Goal: Transaction & Acquisition: Purchase product/service

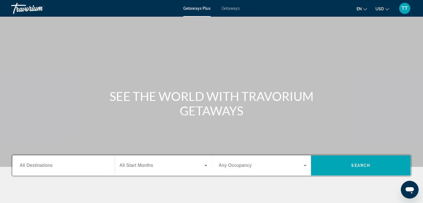
click at [35, 11] on div "Travorium" at bounding box center [39, 8] width 56 height 14
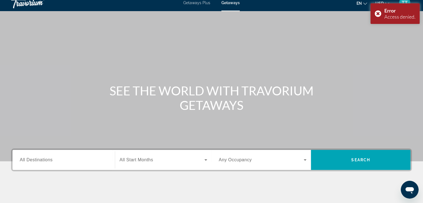
scroll to position [5, 0]
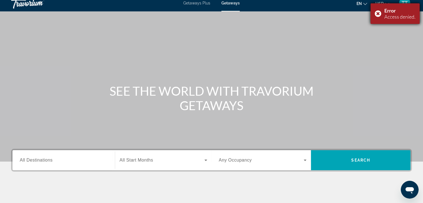
click at [380, 14] on div "Error Access denied." at bounding box center [394, 13] width 49 height 21
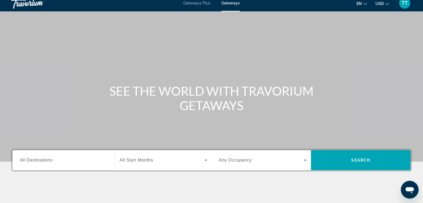
scroll to position [0, 0]
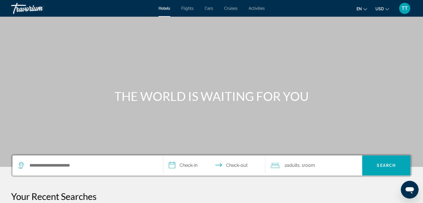
click at [249, 6] on div "Hotels Flights Cars Cruises Activities Hotels Flights Cars Cruises Activities e…" at bounding box center [211, 8] width 423 height 14
click at [257, 8] on span "Activities" at bounding box center [256, 8] width 16 height 4
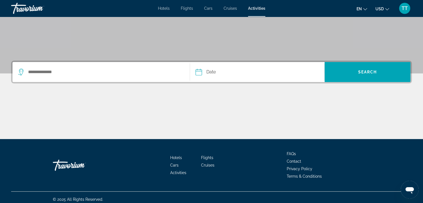
scroll to position [98, 0]
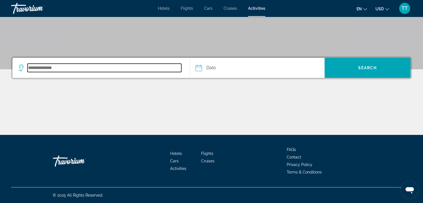
click at [33, 68] on input "Search destination" at bounding box center [105, 68] width 154 height 8
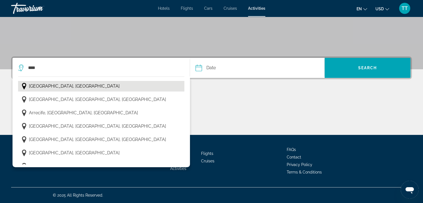
click at [42, 87] on span "Alberta, Canada" at bounding box center [74, 86] width 91 height 8
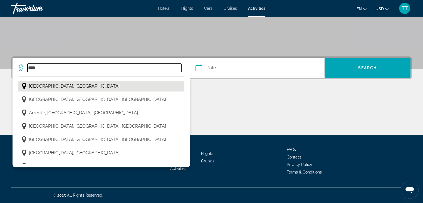
type input "**********"
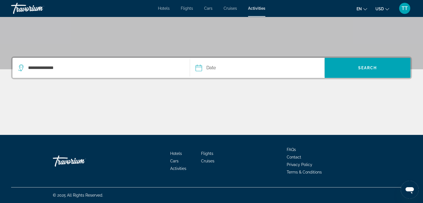
drag, startPoint x: 280, startPoint y: 67, endPoint x: 218, endPoint y: 69, distance: 61.7
click at [218, 69] on button "Date Navigation placeholder Oct *** *** *** *** *** *** *** *** *** *** *** ***…" at bounding box center [259, 68] width 129 height 20
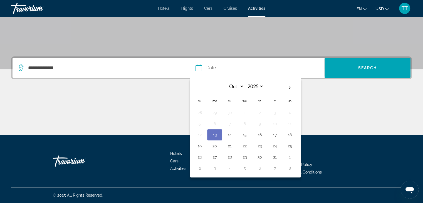
click at [218, 69] on input "Date" at bounding box center [227, 69] width 66 height 22
click at [288, 86] on th "Next month" at bounding box center [289, 88] width 15 height 12
select select "**"
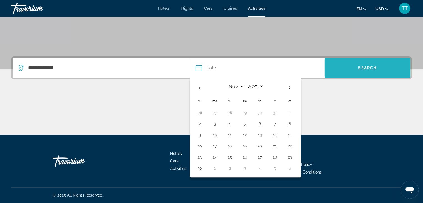
click at [368, 71] on span "Search" at bounding box center [367, 67] width 86 height 13
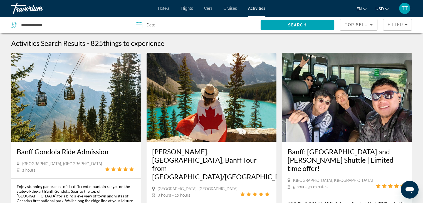
click at [165, 8] on span "Hotels" at bounding box center [164, 8] width 12 height 4
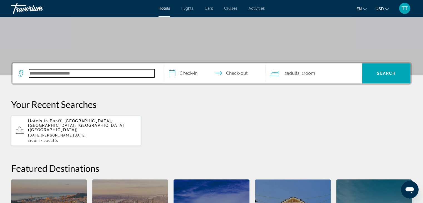
click at [109, 71] on input "Search hotel destination" at bounding box center [92, 73] width 126 height 8
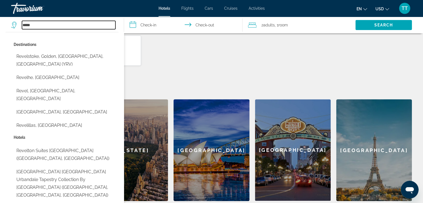
scroll to position [172, 0]
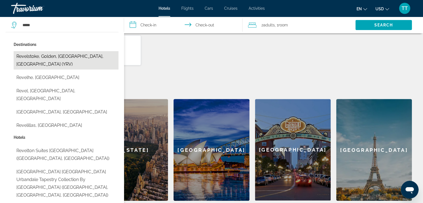
click at [76, 57] on button "Revelstoke, Golden, [GEOGRAPHIC_DATA], [GEOGRAPHIC_DATA] (YRV)" at bounding box center [66, 60] width 105 height 18
type input "**********"
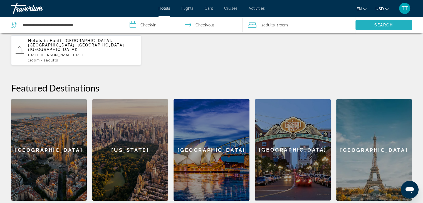
click at [362, 24] on span "Search" at bounding box center [383, 24] width 56 height 13
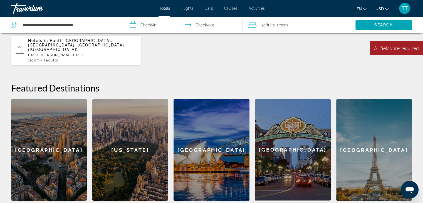
click at [166, 27] on input "**********" at bounding box center [184, 26] width 121 height 18
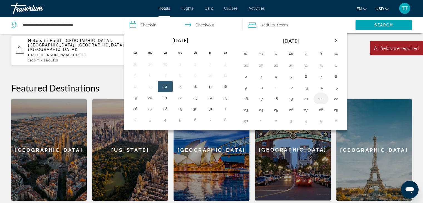
click at [319, 95] on button "21" at bounding box center [320, 99] width 9 height 8
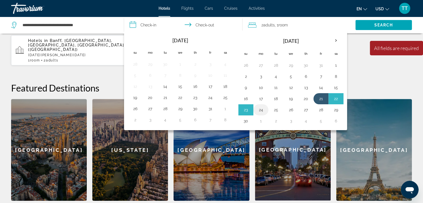
click at [263, 111] on button "24" at bounding box center [260, 110] width 9 height 8
type input "**********"
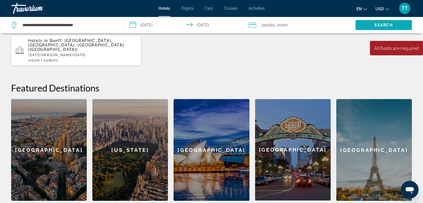
click at [370, 23] on span "Search" at bounding box center [383, 24] width 56 height 13
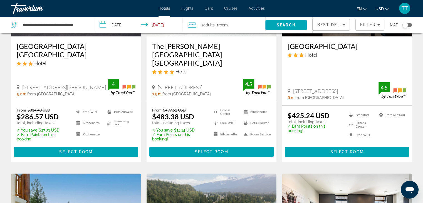
scroll to position [101, 0]
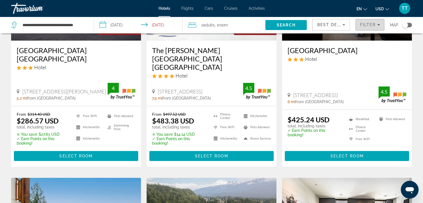
click at [362, 22] on span "Filters" at bounding box center [369, 24] width 28 height 13
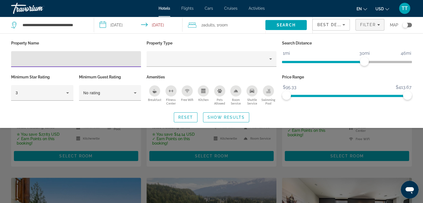
click at [123, 58] on input "Hotel Filters" at bounding box center [76, 59] width 121 height 7
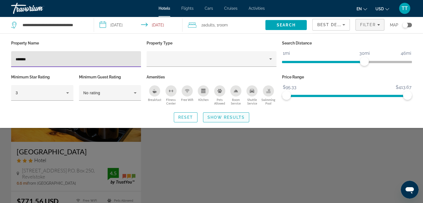
type input "*******"
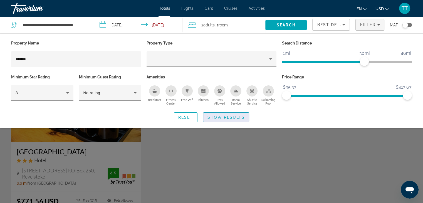
click at [219, 119] on span "Search widget" at bounding box center [226, 117] width 46 height 13
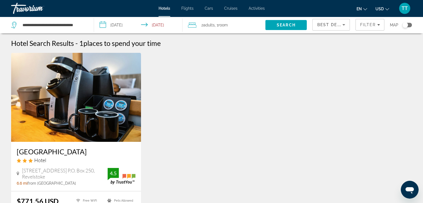
click at [45, 151] on h3 "[GEOGRAPHIC_DATA]" at bounding box center [76, 151] width 119 height 8
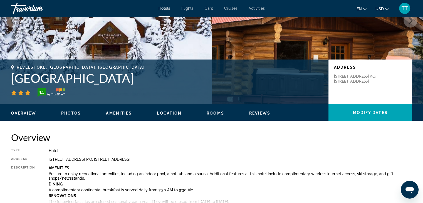
scroll to position [46, 0]
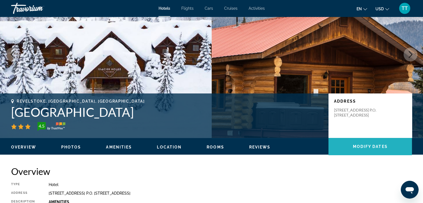
click at [351, 144] on span "Main content" at bounding box center [369, 146] width 83 height 13
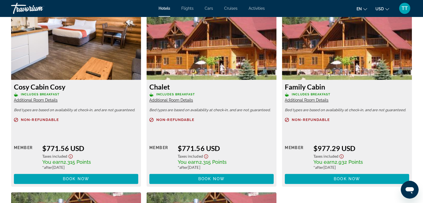
scroll to position [777, 0]
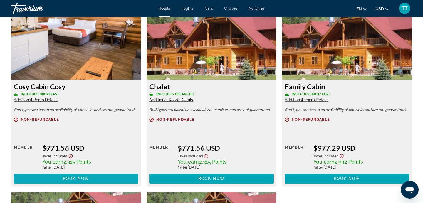
click at [73, 177] on span "Book now" at bounding box center [76, 178] width 26 height 4
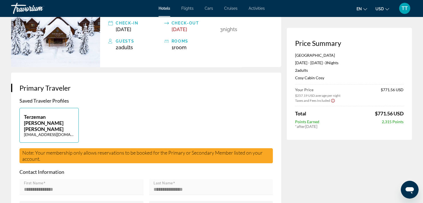
scroll to position [56, 0]
click at [387, 8] on icon "Change currency" at bounding box center [387, 9] width 4 height 4
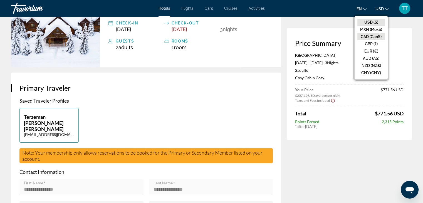
click at [372, 36] on button "CAD (Can$)" at bounding box center [371, 36] width 28 height 7
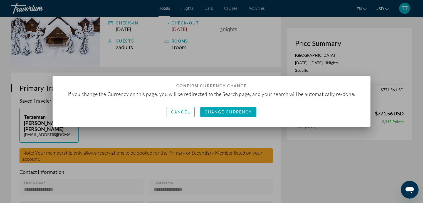
scroll to position [0, 0]
click at [231, 113] on span "Change Currency" at bounding box center [229, 112] width 48 height 4
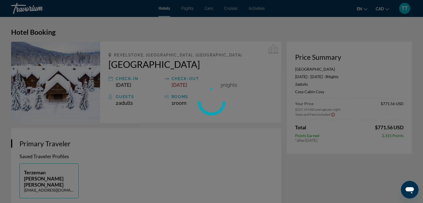
scroll to position [56, 0]
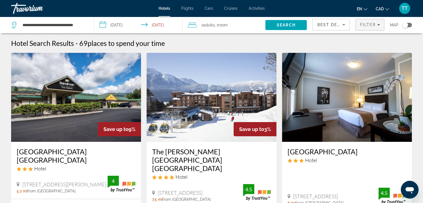
click at [367, 22] on span "Filters" at bounding box center [369, 24] width 28 height 13
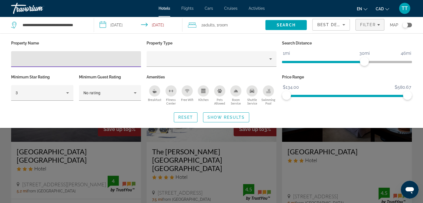
click at [125, 60] on input "Hotel Filters" at bounding box center [76, 59] width 121 height 7
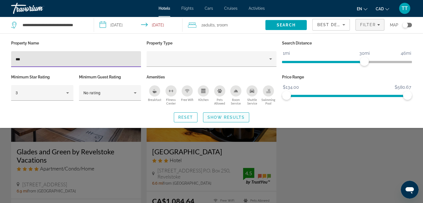
type input "***"
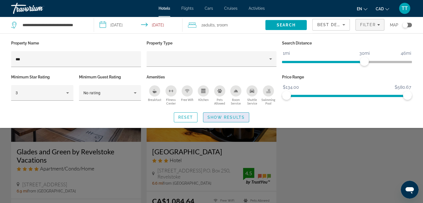
click at [221, 118] on span "Show Results" at bounding box center [225, 117] width 37 height 4
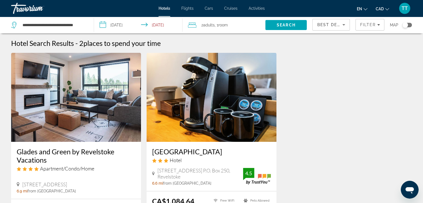
click at [198, 151] on h3 "[GEOGRAPHIC_DATA]" at bounding box center [211, 151] width 119 height 8
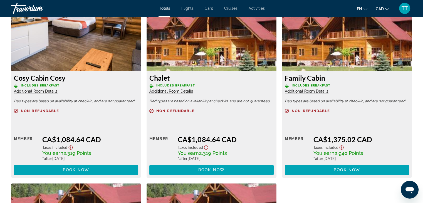
scroll to position [786, 0]
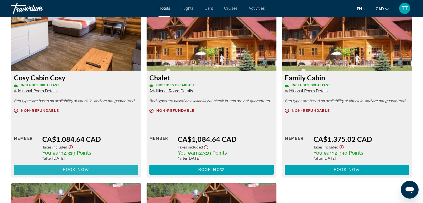
click at [79, 170] on span "Book now" at bounding box center [76, 169] width 26 height 4
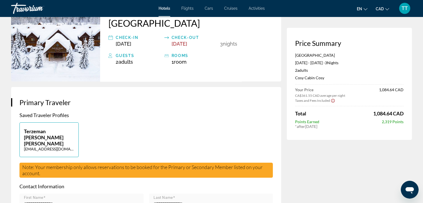
scroll to position [41, 0]
drag, startPoint x: 372, startPoint y: 114, endPoint x: 399, endPoint y: 113, distance: 26.4
click at [399, 113] on span "1,084.64 CAD" at bounding box center [388, 113] width 30 height 6
click at [365, 119] on div "Your Price CA$361.55 CAD average per night 1,084.64 CAD Taxes and Fees Included…" at bounding box center [349, 107] width 108 height 41
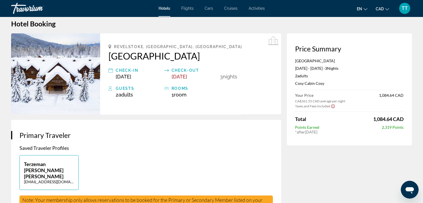
scroll to position [0, 0]
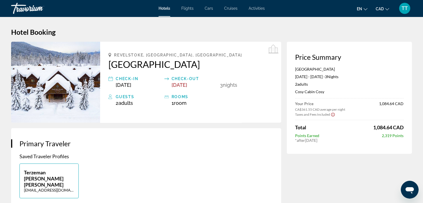
click at [165, 9] on span "Hotels" at bounding box center [164, 8] width 12 height 4
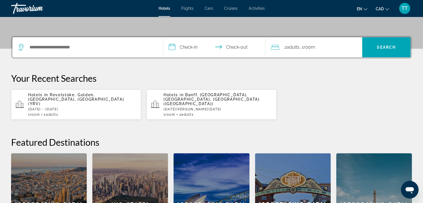
scroll to position [118, 0]
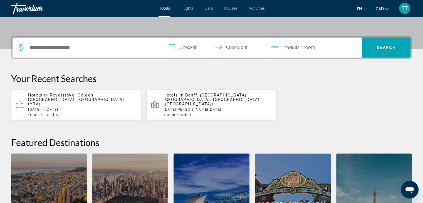
click at [107, 97] on span "Revelstoke, Golden, [GEOGRAPHIC_DATA], [GEOGRAPHIC_DATA] (YRV)" at bounding box center [76, 99] width 96 height 13
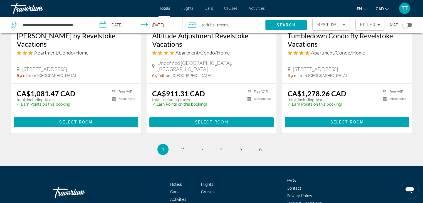
scroll to position [762, 0]
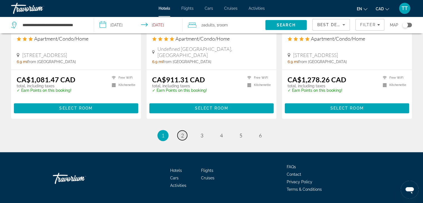
click at [178, 130] on link "page 2" at bounding box center [182, 135] width 10 height 10
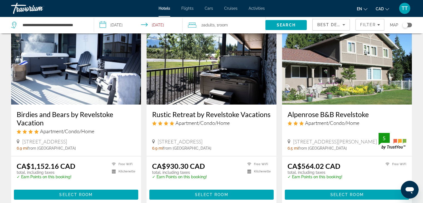
scroll to position [86, 0]
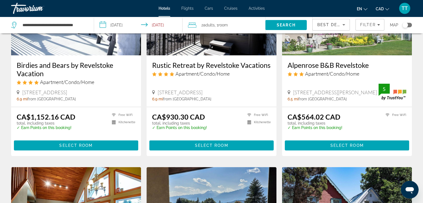
click at [119, 24] on input "**********" at bounding box center [139, 26] width 91 height 18
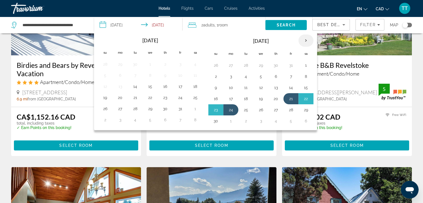
click at [303, 41] on th "Next month" at bounding box center [305, 40] width 15 height 12
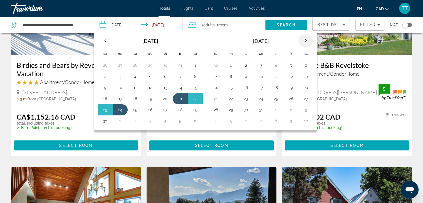
click at [303, 41] on th "Next month" at bounding box center [305, 40] width 15 height 12
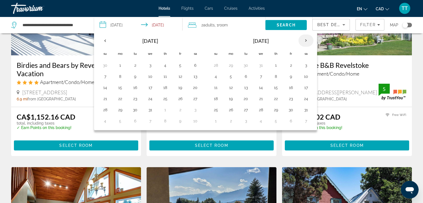
click at [303, 41] on th "Next month" at bounding box center [305, 40] width 15 height 12
click at [227, 76] on button "2" at bounding box center [230, 77] width 9 height 8
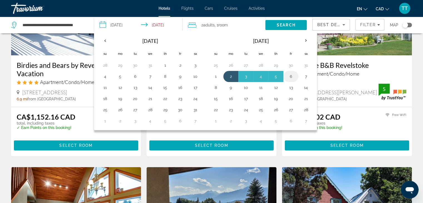
click at [287, 74] on button "6" at bounding box center [290, 77] width 9 height 8
type input "**********"
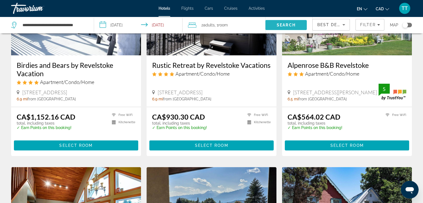
click at [277, 24] on span "Search" at bounding box center [286, 25] width 19 height 4
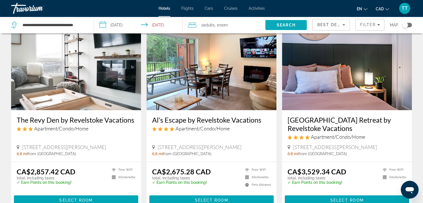
scroll to position [756, 0]
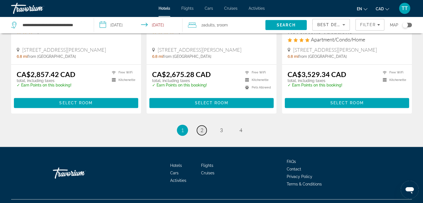
click at [200, 127] on span "2" at bounding box center [201, 130] width 3 height 6
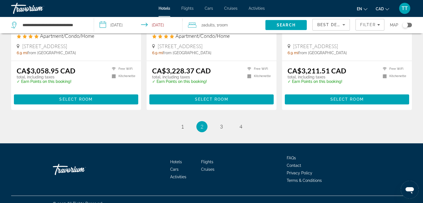
scroll to position [743, 0]
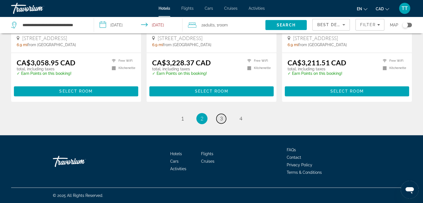
click at [218, 118] on link "page 3" at bounding box center [221, 119] width 10 height 10
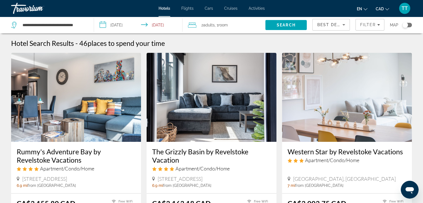
click at [207, 152] on h3 "The Grizzly Basin by Revelstoke Vacation" at bounding box center [211, 155] width 119 height 17
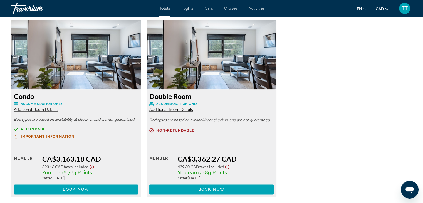
scroll to position [768, 0]
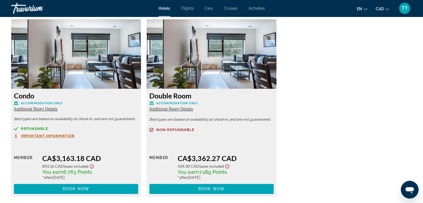
click at [56, 135] on span "Important Information" at bounding box center [48, 136] width 54 height 4
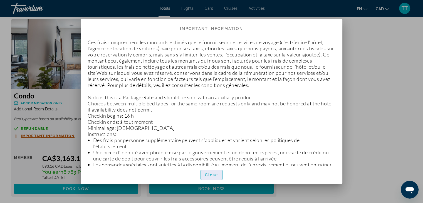
click at [206, 173] on span "Close" at bounding box center [211, 175] width 13 height 4
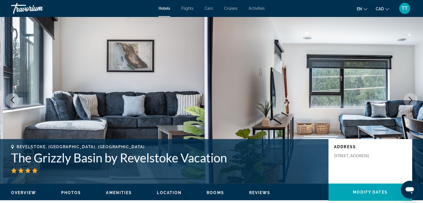
click at [169, 8] on span "Hotels" at bounding box center [164, 8] width 12 height 4
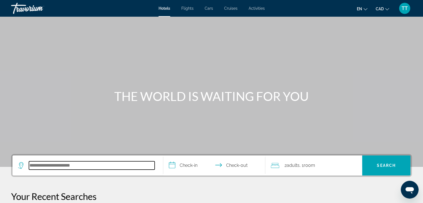
click at [53, 166] on input "Search hotel destination" at bounding box center [92, 165] width 126 height 8
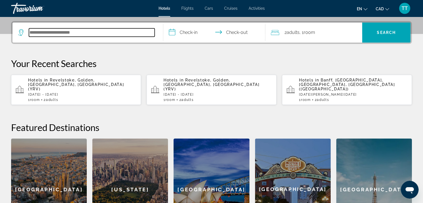
scroll to position [136, 0]
